Goal: Submit feedback/report problem

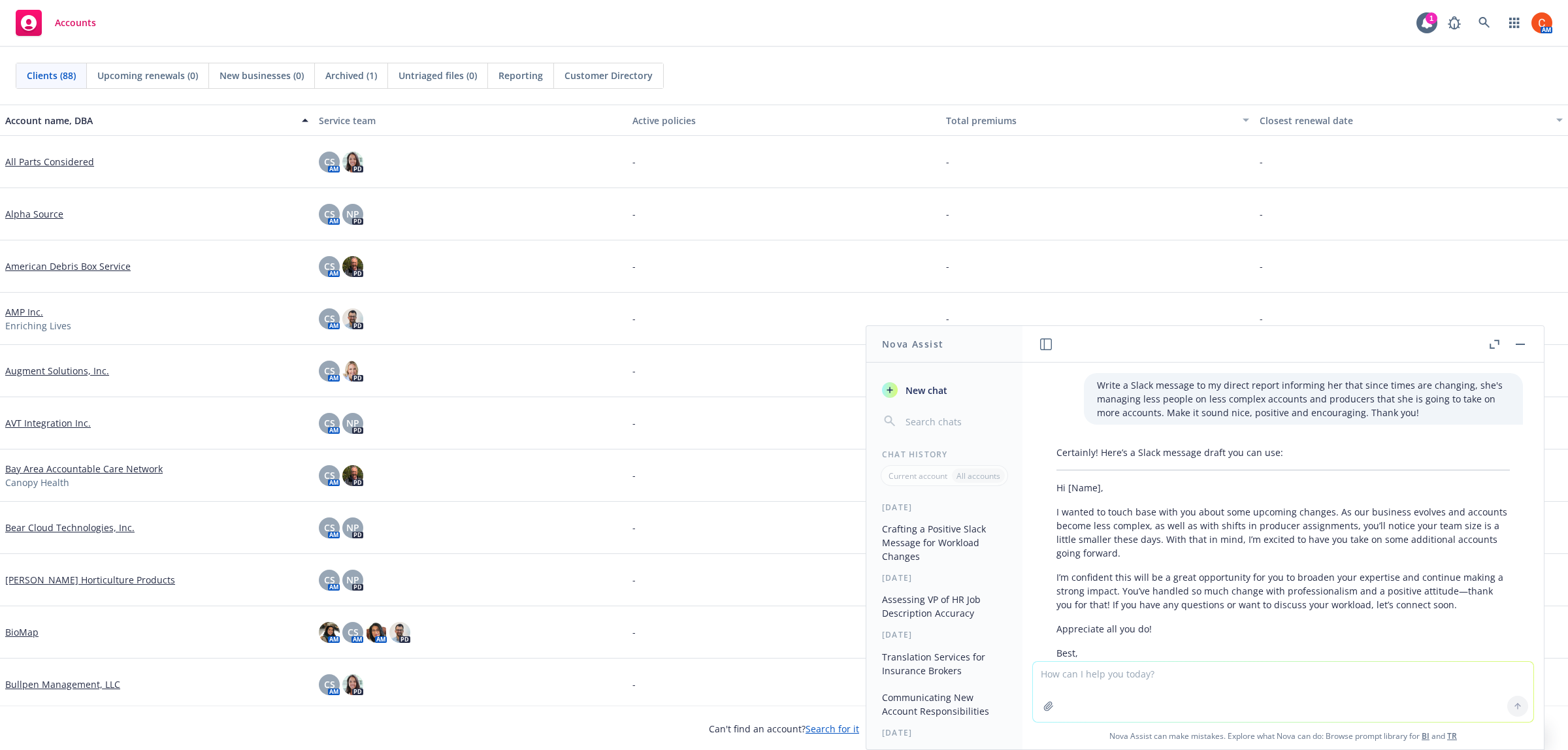
scroll to position [3001, 0]
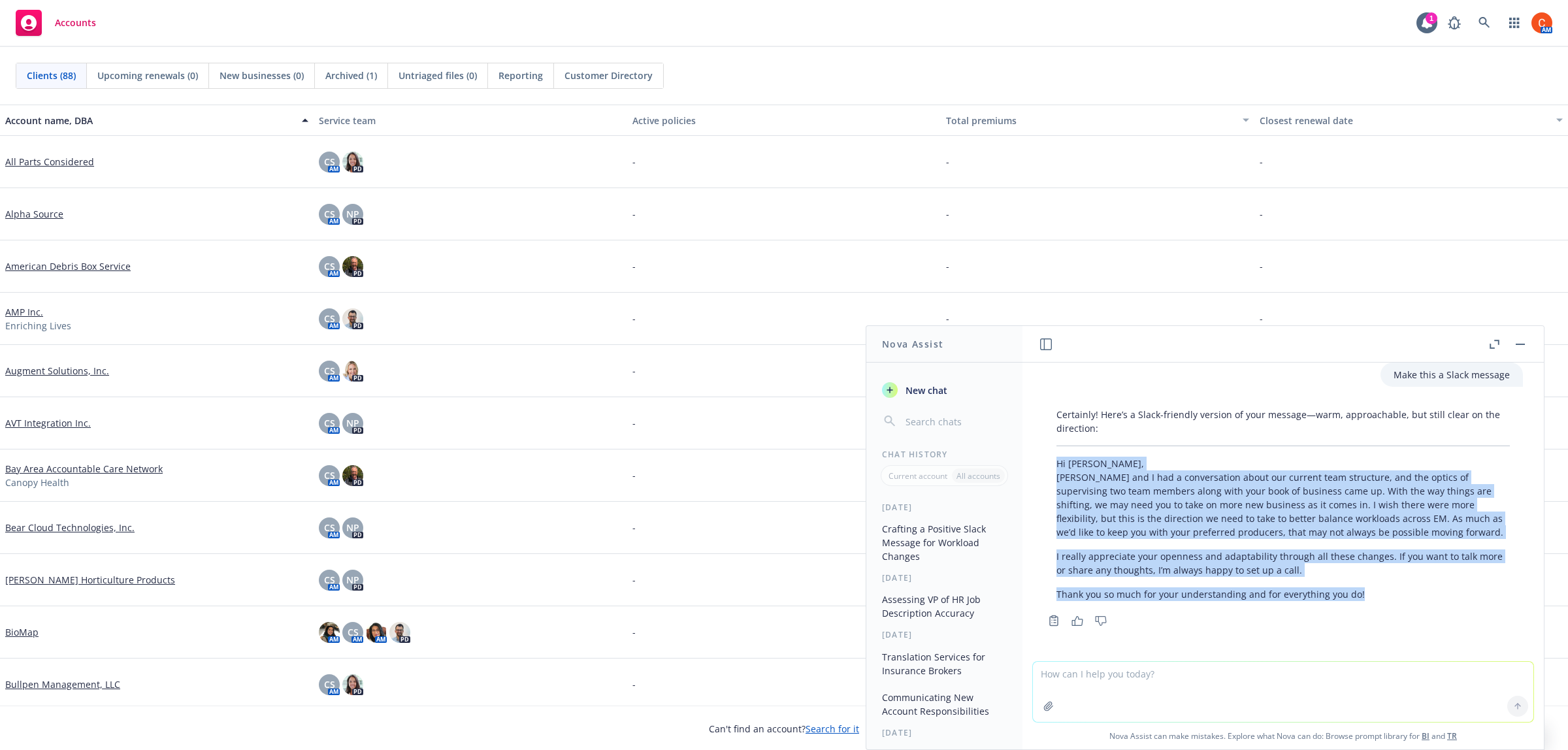
click at [1269, 665] on textarea at bounding box center [1283, 692] width 501 height 60
